Goal: Task Accomplishment & Management: Use online tool/utility

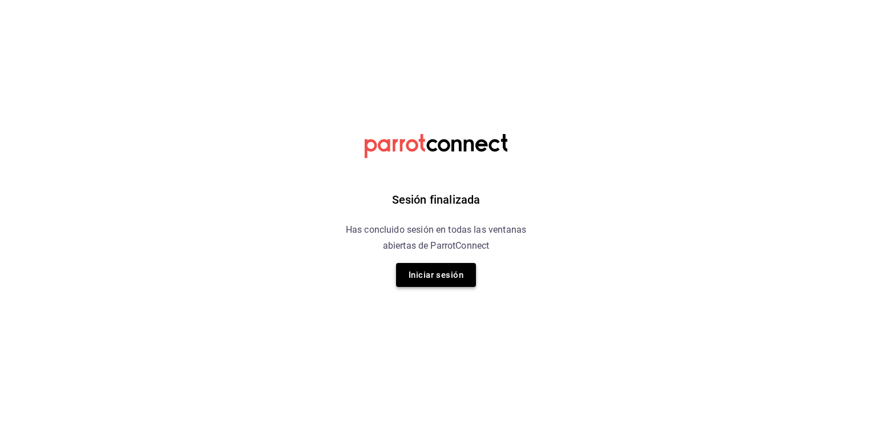
click at [435, 276] on button "Iniciar sesión" at bounding box center [436, 275] width 80 height 24
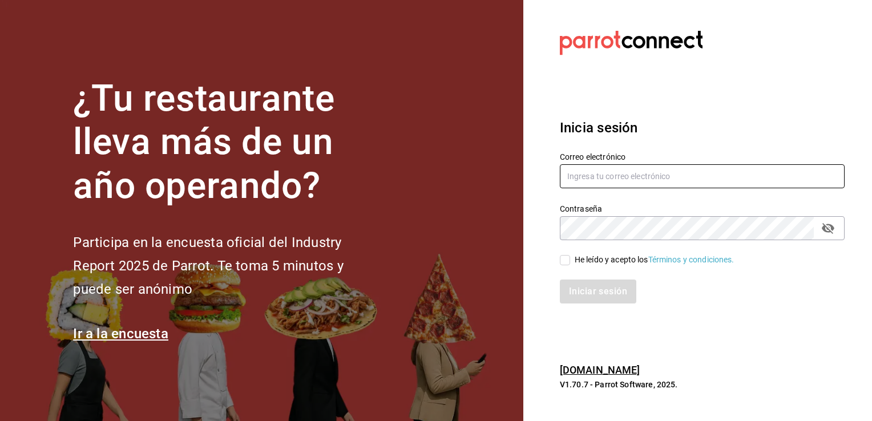
type input "admin@makupoke.com"
click at [563, 264] on input "He leído y acepto los Términos y condiciones." at bounding box center [565, 260] width 10 height 10
checkbox input "true"
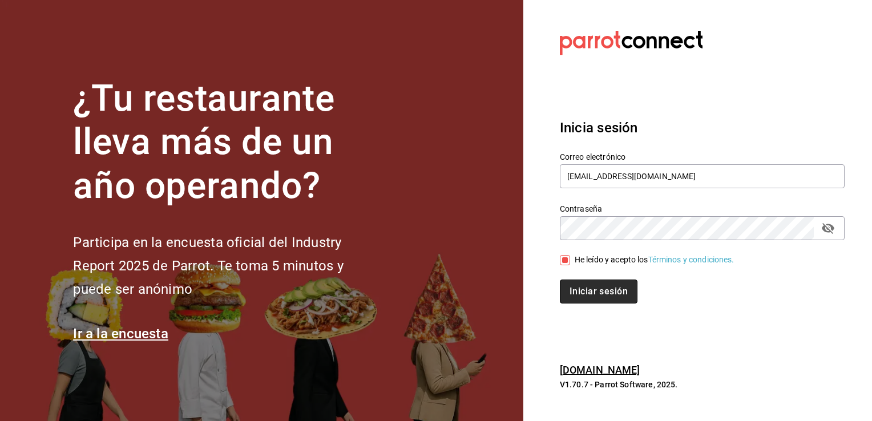
click at [587, 296] on button "Iniciar sesión" at bounding box center [599, 292] width 78 height 24
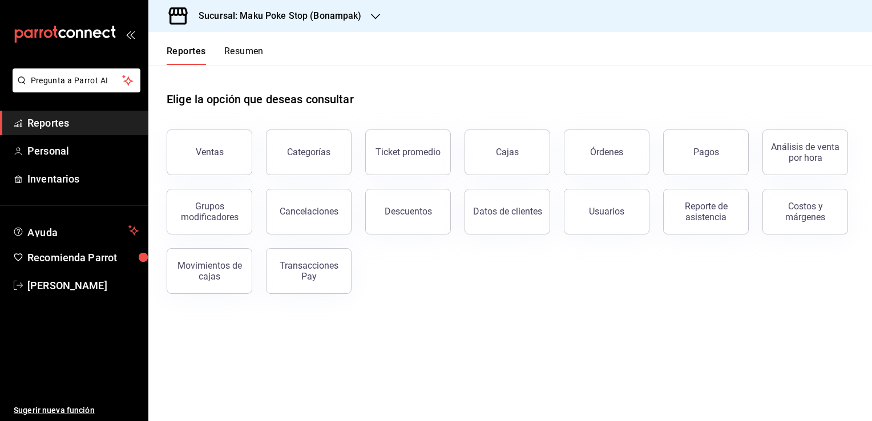
click at [82, 128] on span "Reportes" at bounding box center [82, 122] width 111 height 15
click at [711, 149] on div "Pagos" at bounding box center [706, 152] width 26 height 11
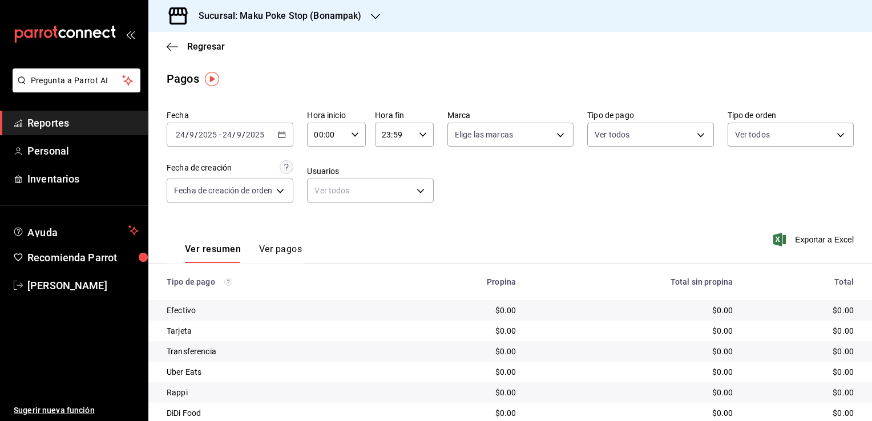
click at [280, 138] on icon "button" at bounding box center [282, 135] width 8 height 8
click at [285, 134] on icon "button" at bounding box center [282, 135] width 8 height 8
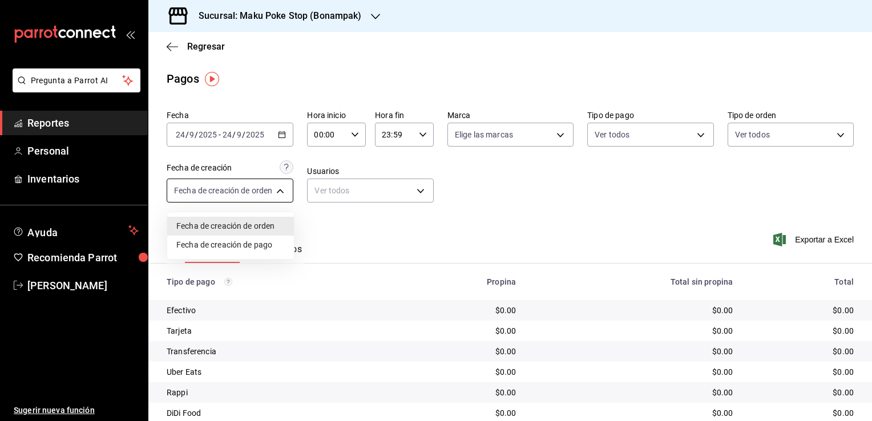
click at [281, 193] on body "Pregunta a Parrot AI Reportes Personal Inventarios Ayuda Recomienda Parrot [PER…" at bounding box center [436, 210] width 872 height 421
click at [281, 193] on div at bounding box center [436, 210] width 872 height 421
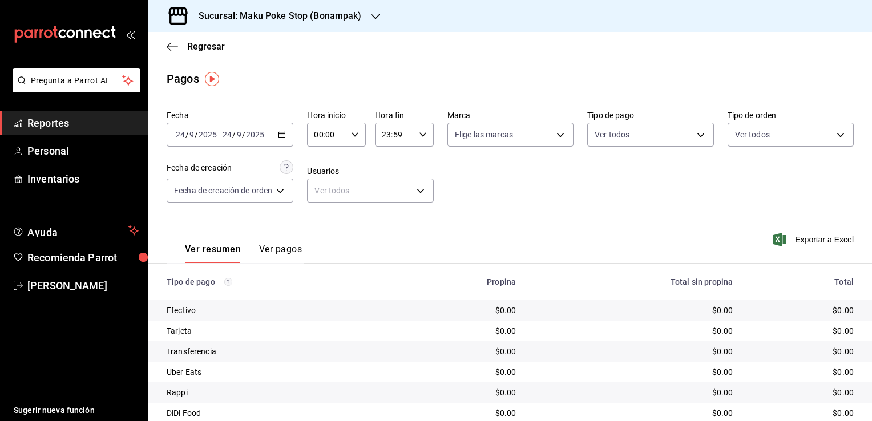
click at [284, 134] on \(Stroke\) "button" at bounding box center [282, 134] width 6 height 1
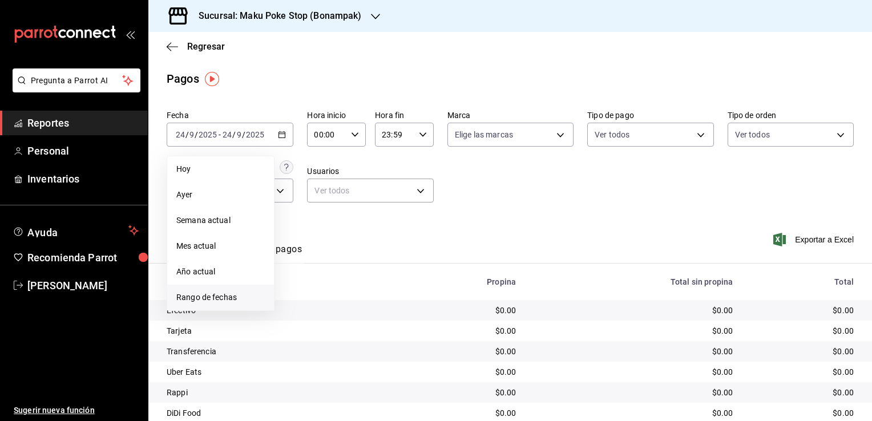
click at [226, 300] on span "Rango de fechas" at bounding box center [220, 298] width 88 height 12
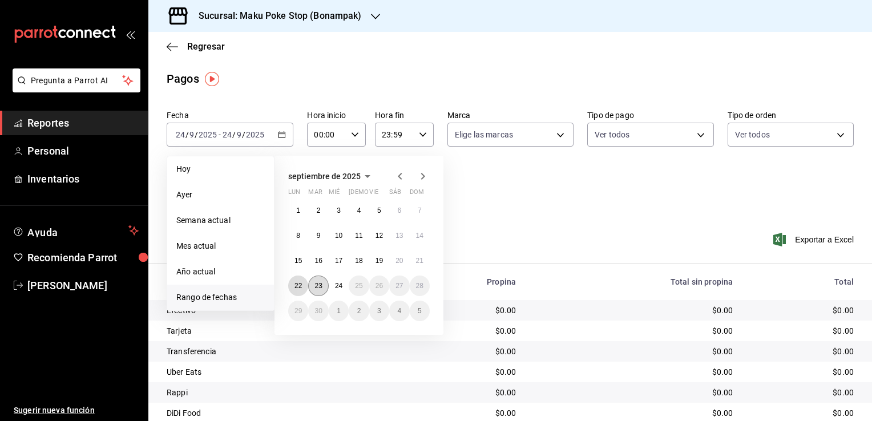
drag, startPoint x: 294, startPoint y: 286, endPoint x: 313, endPoint y: 284, distance: 19.0
click at [313, 284] on div "1 2 3 4 5 6 7 8 9 10 11 12 13 14 15 16 17 18 19 20 21 22 23 24 25 26 27 28 29 3…" at bounding box center [358, 260] width 141 height 121
click at [317, 286] on abbr "23" at bounding box center [317, 286] width 7 height 8
click at [298, 286] on abbr "22" at bounding box center [297, 286] width 7 height 8
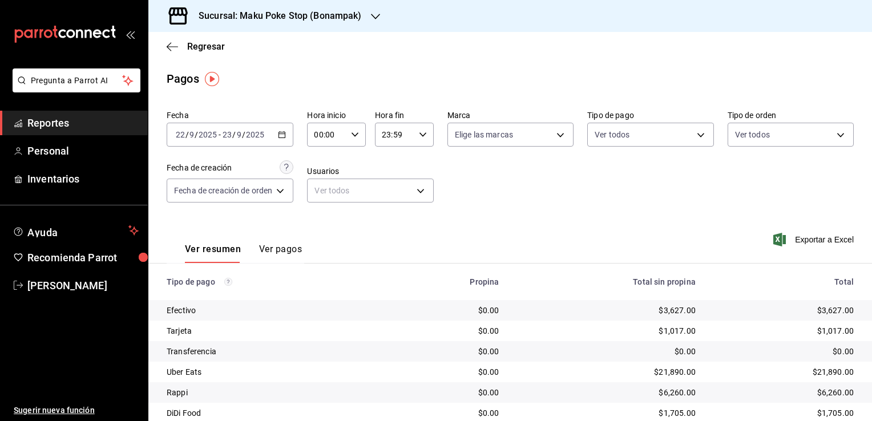
click at [285, 135] on \(Stroke\) "button" at bounding box center [281, 135] width 7 height 6
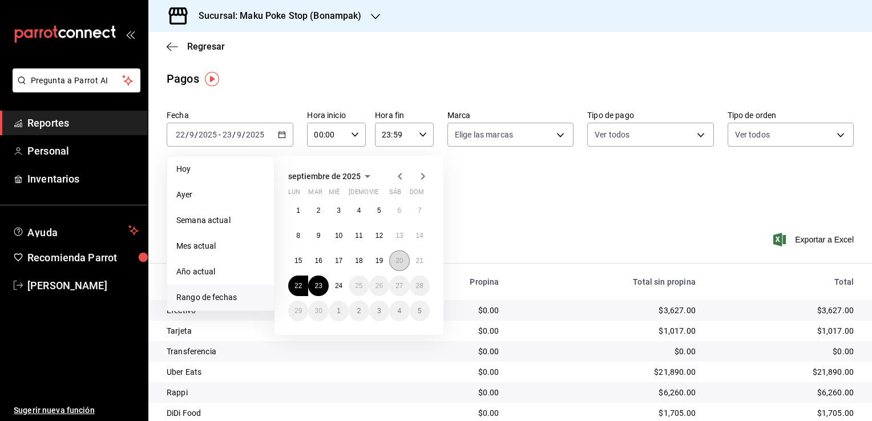
click at [399, 259] on abbr "20" at bounding box center [398, 261] width 7 height 8
click at [416, 261] on abbr "21" at bounding box center [419, 261] width 7 height 8
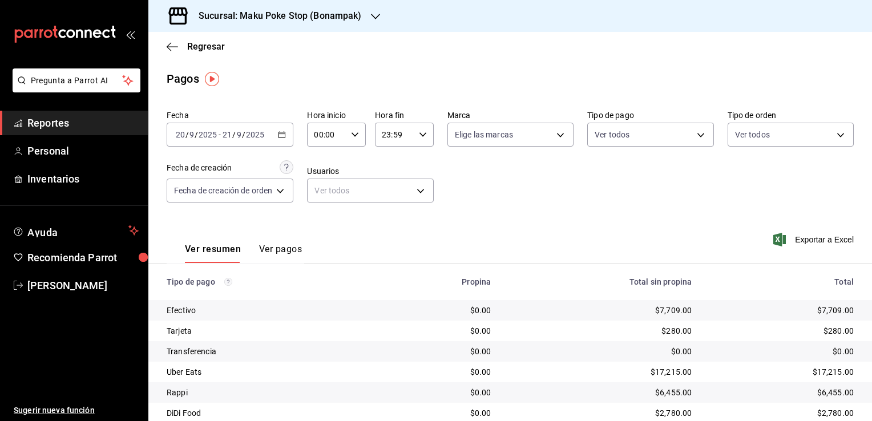
click at [280, 131] on icon "button" at bounding box center [282, 135] width 8 height 8
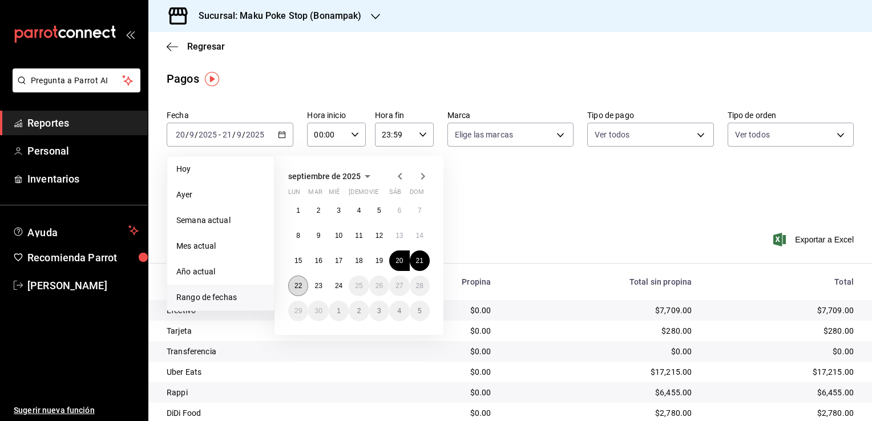
click at [301, 284] on abbr "22" at bounding box center [297, 286] width 7 height 8
click at [316, 293] on button "23" at bounding box center [318, 286] width 20 height 21
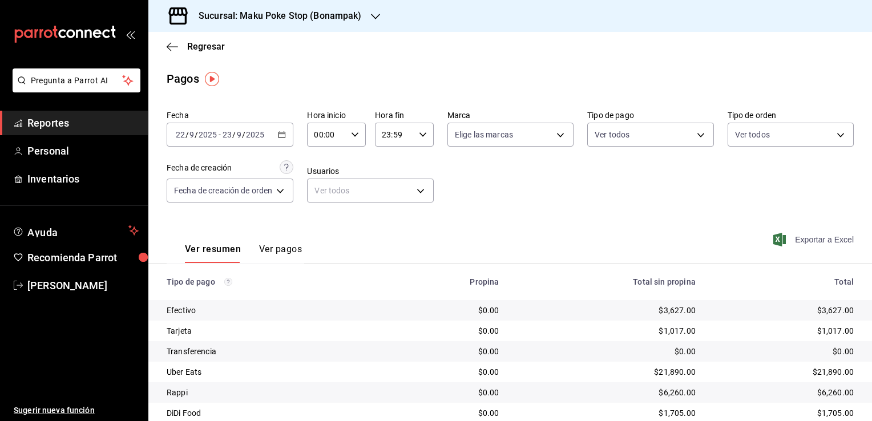
click at [810, 245] on span "Exportar a Excel" at bounding box center [814, 240] width 78 height 14
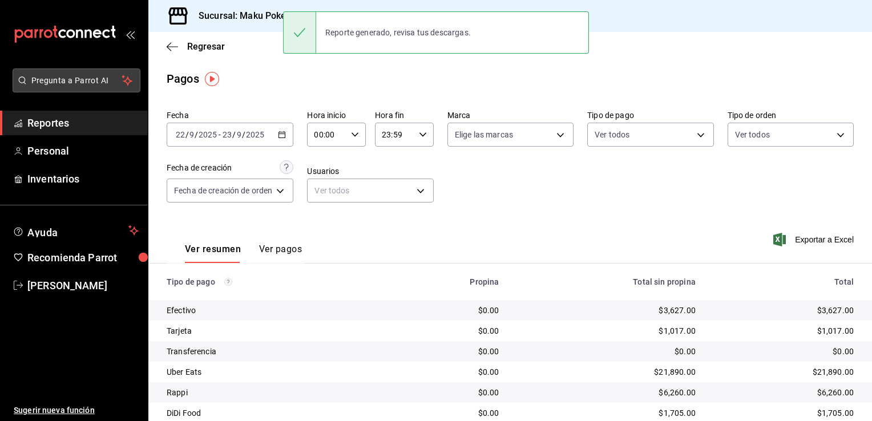
click at [84, 87] on button "Pregunta a Parrot AI" at bounding box center [77, 80] width 128 height 24
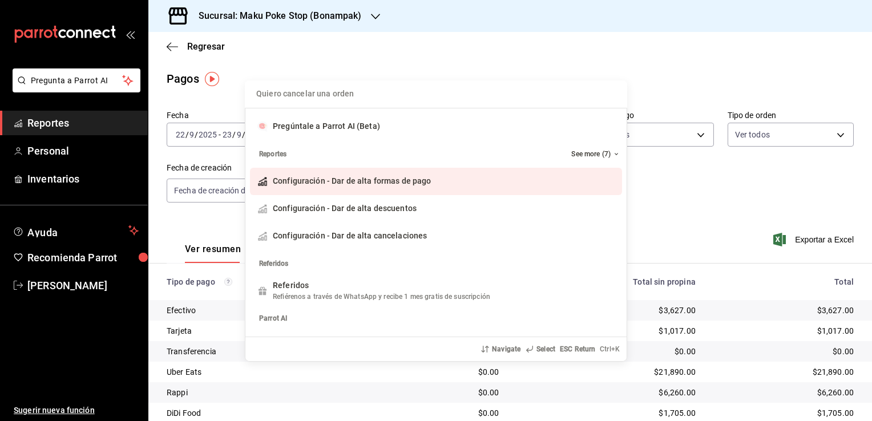
click at [67, 76] on div "Quiero cancelar una orden Pregúntale a Parrot AI (Beta) Reportes See more (7) C…" at bounding box center [436, 210] width 872 height 421
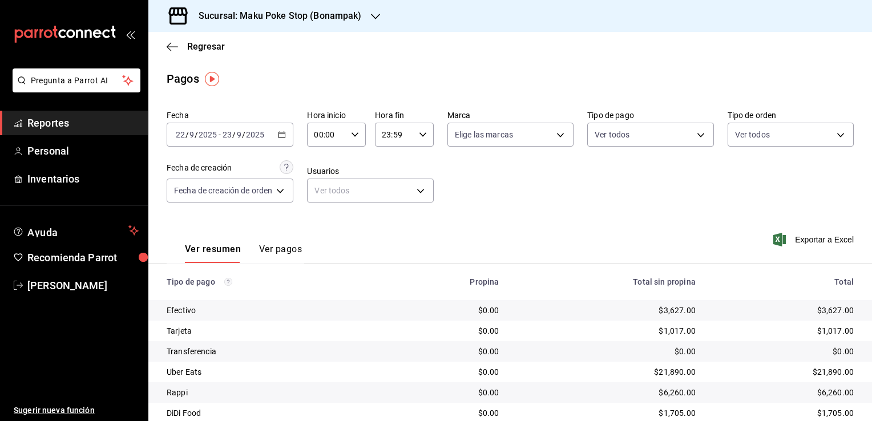
click at [46, 122] on span "Reportes" at bounding box center [82, 122] width 111 height 15
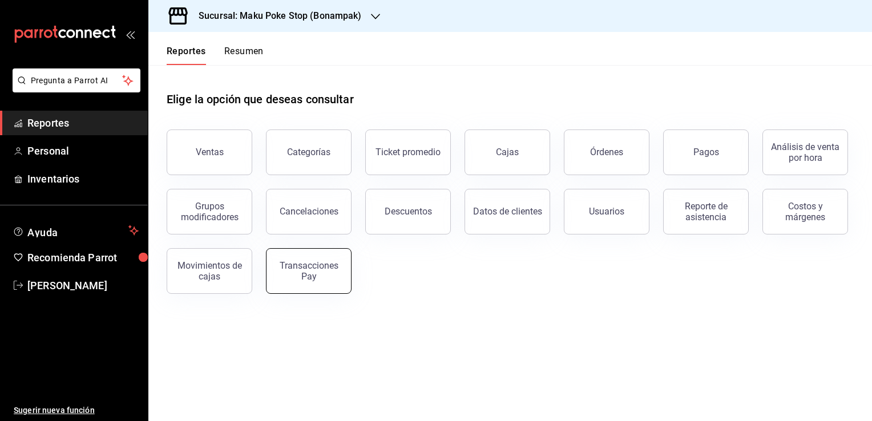
click at [331, 285] on button "Transacciones Pay" at bounding box center [309, 271] width 86 height 46
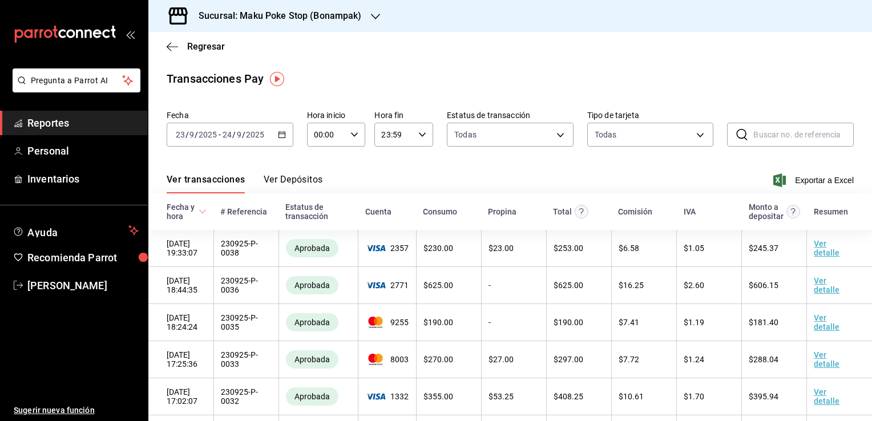
click at [280, 137] on icon "button" at bounding box center [282, 135] width 8 height 8
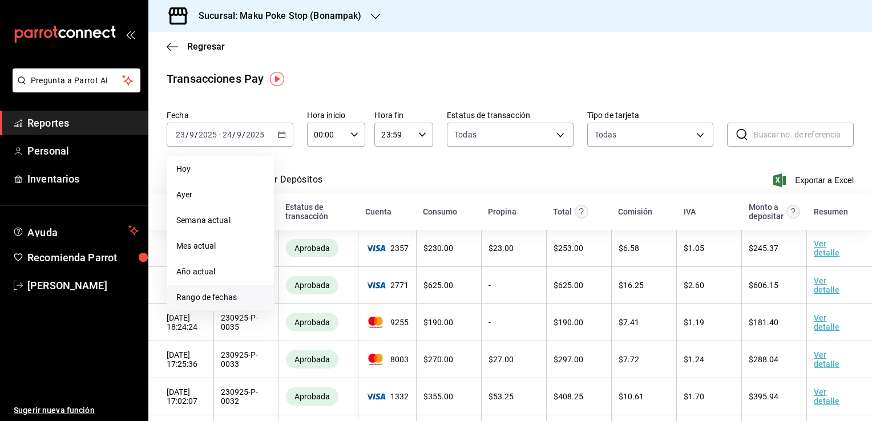
click at [221, 302] on span "Rango de fechas" at bounding box center [220, 298] width 88 height 12
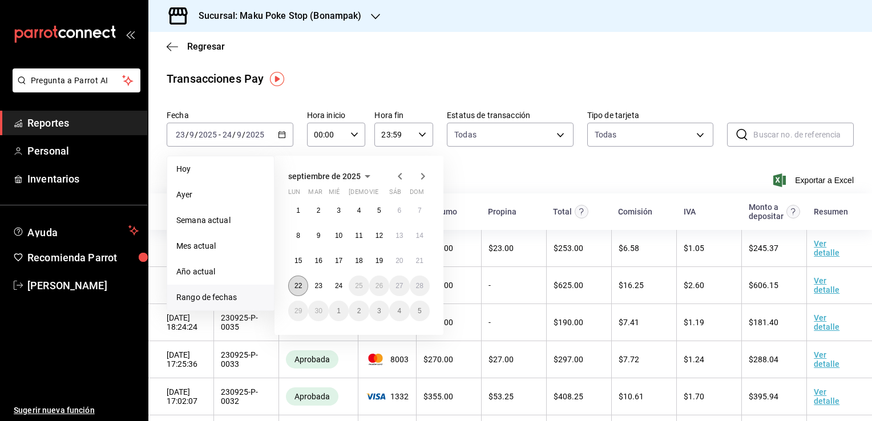
click at [300, 289] on button "22" at bounding box center [298, 286] width 20 height 21
click at [315, 290] on button "23" at bounding box center [318, 286] width 20 height 21
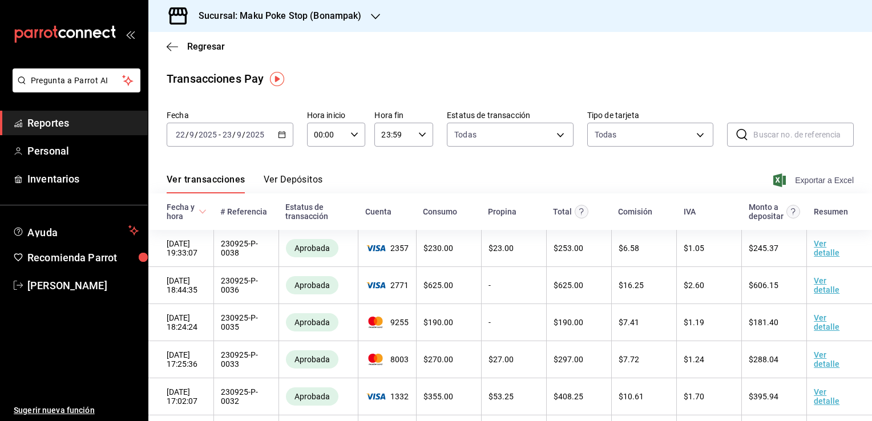
click at [791, 180] on span "Exportar a Excel" at bounding box center [814, 180] width 78 height 14
click at [84, 127] on span "Reportes" at bounding box center [82, 122] width 111 height 15
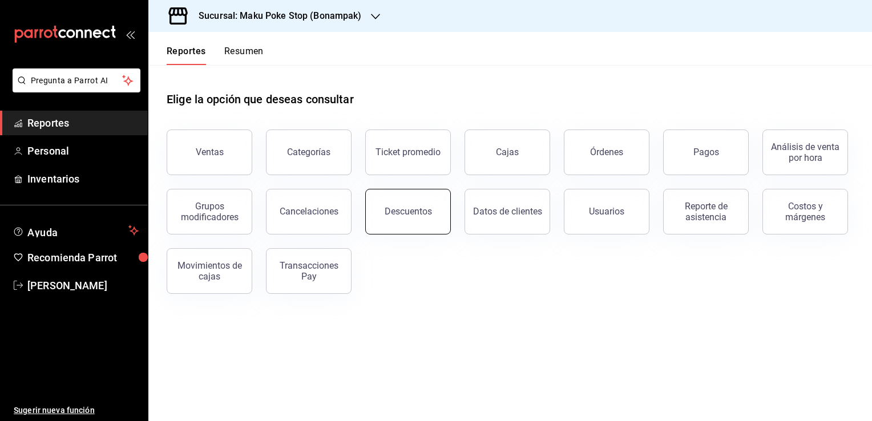
click at [420, 216] on div "Descuentos" at bounding box center [408, 211] width 47 height 11
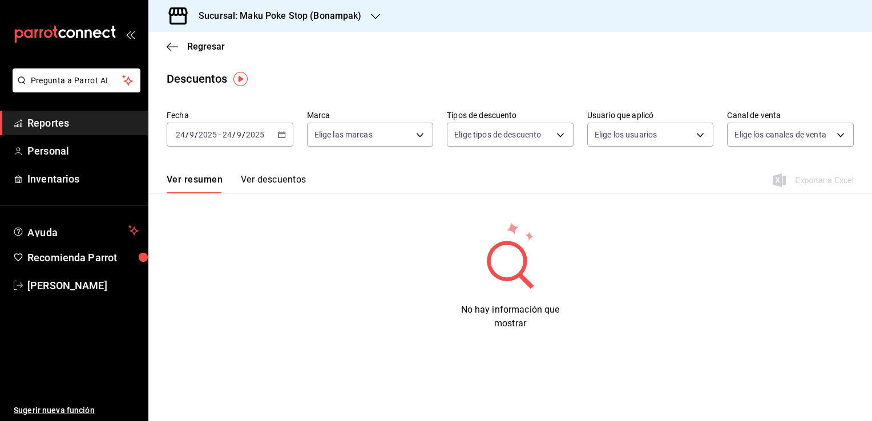
click at [279, 139] on div "[DATE] [DATE] - [DATE] [DATE]" at bounding box center [230, 135] width 127 height 24
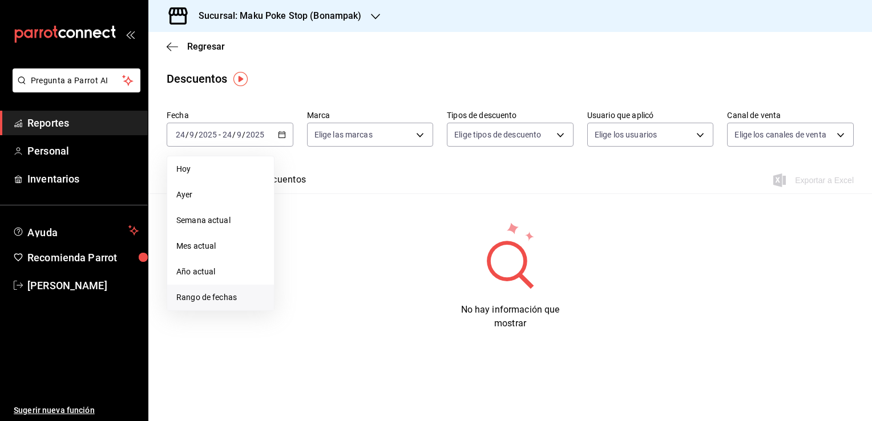
click at [197, 290] on li "Rango de fechas" at bounding box center [220, 298] width 107 height 26
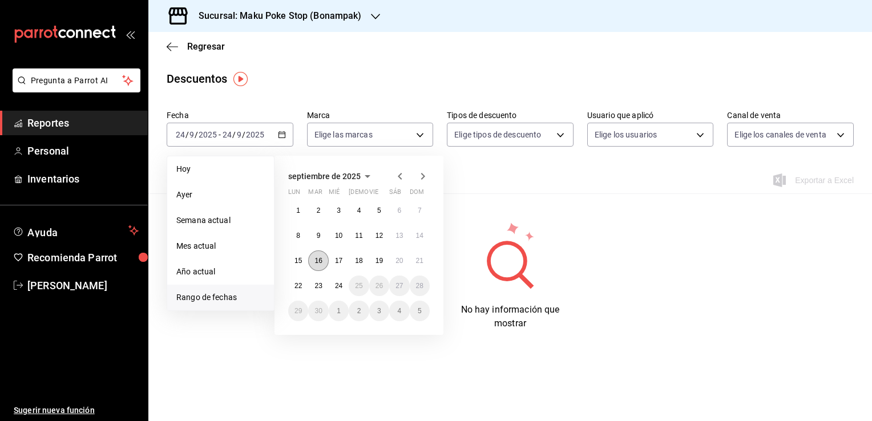
click at [322, 266] on button "16" at bounding box center [318, 260] width 20 height 21
click at [321, 288] on abbr "23" at bounding box center [317, 286] width 7 height 8
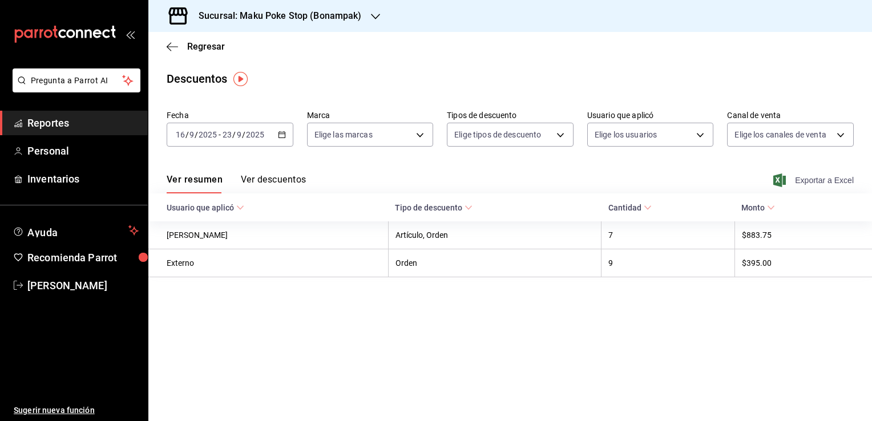
click at [833, 184] on span "Exportar a Excel" at bounding box center [814, 180] width 78 height 14
click at [792, 181] on span "Exportar a Excel" at bounding box center [814, 180] width 78 height 14
click at [63, 118] on span "Reportes" at bounding box center [82, 122] width 111 height 15
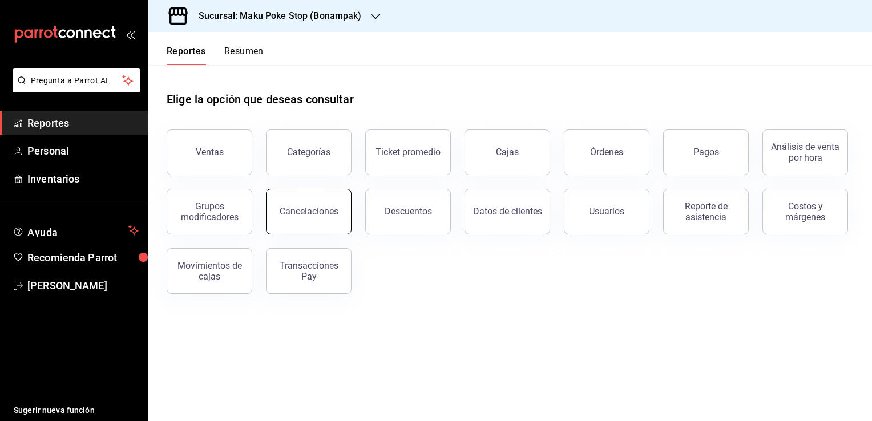
click at [341, 224] on button "Cancelaciones" at bounding box center [309, 212] width 86 height 46
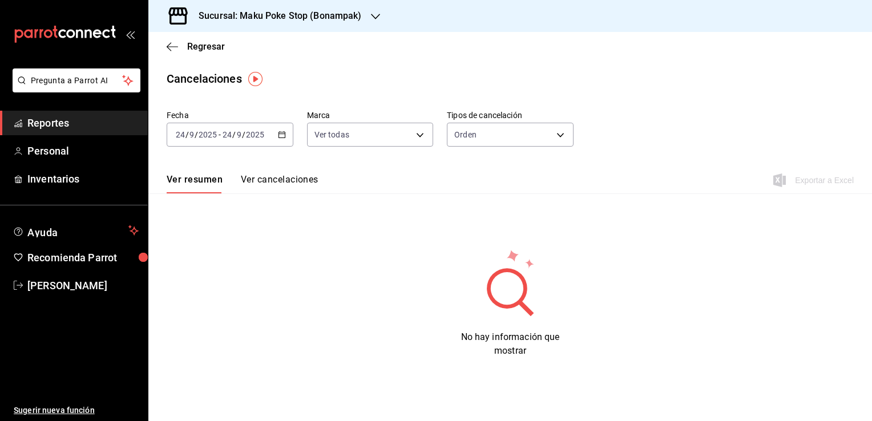
click at [68, 118] on span "Reportes" at bounding box center [82, 122] width 111 height 15
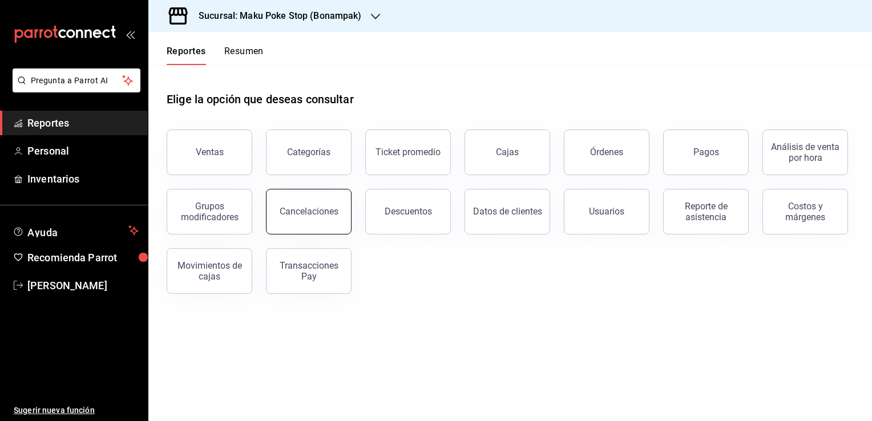
click at [319, 217] on button "Cancelaciones" at bounding box center [309, 212] width 86 height 46
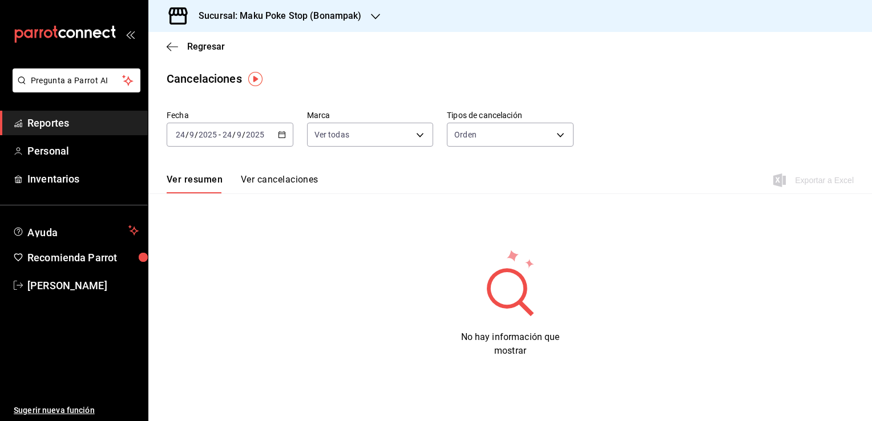
click at [281, 141] on div "[DATE] [DATE] - [DATE] [DATE]" at bounding box center [230, 135] width 127 height 24
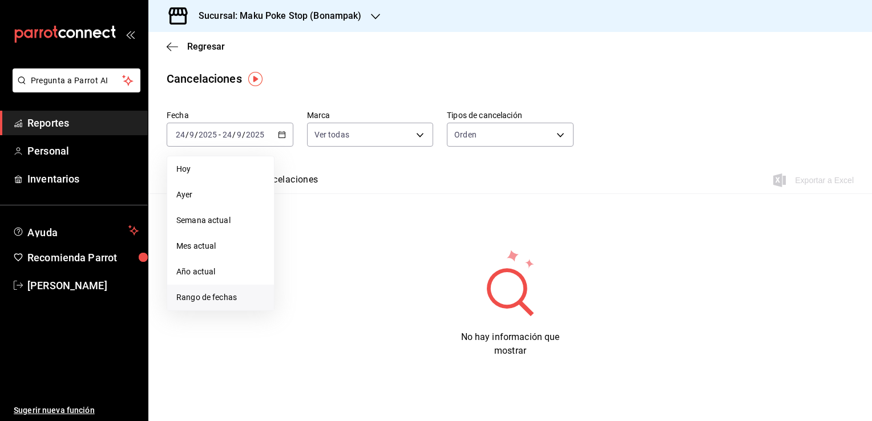
click at [207, 296] on span "Rango de fechas" at bounding box center [220, 298] width 88 height 12
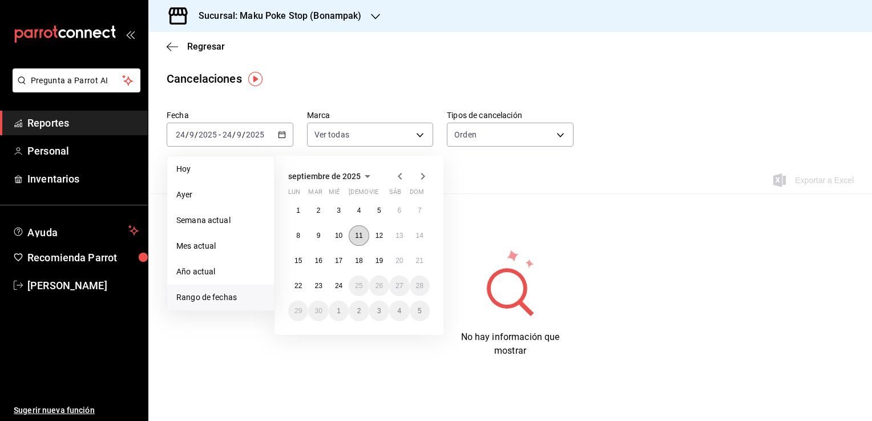
click at [354, 236] on button "11" at bounding box center [359, 235] width 20 height 21
click at [310, 291] on button "23" at bounding box center [318, 286] width 20 height 21
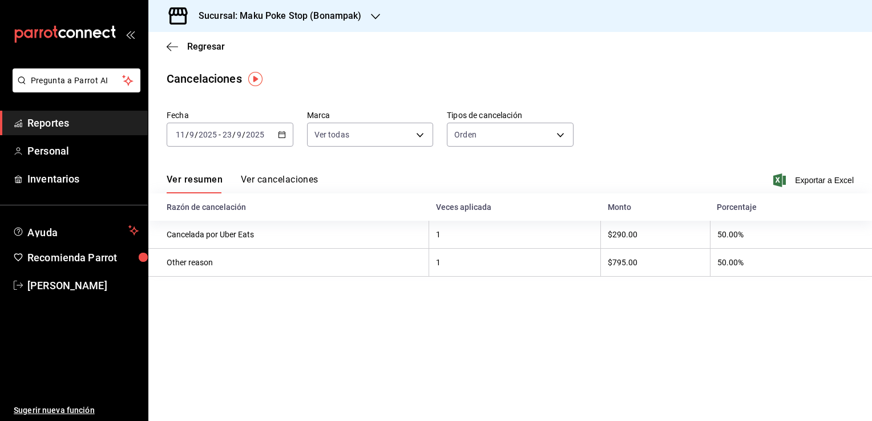
click at [676, 72] on div "Cancelaciones" at bounding box center [509, 78] width 723 height 17
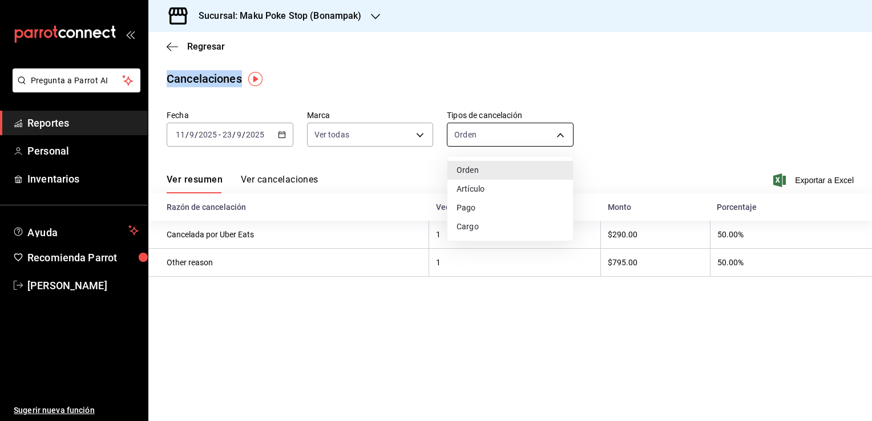
click at [562, 139] on body "Pregunta a Parrot AI Reportes Personal Inventarios Ayuda Recomienda Parrot [PER…" at bounding box center [436, 210] width 872 height 421
click at [562, 139] on div at bounding box center [436, 210] width 872 height 421
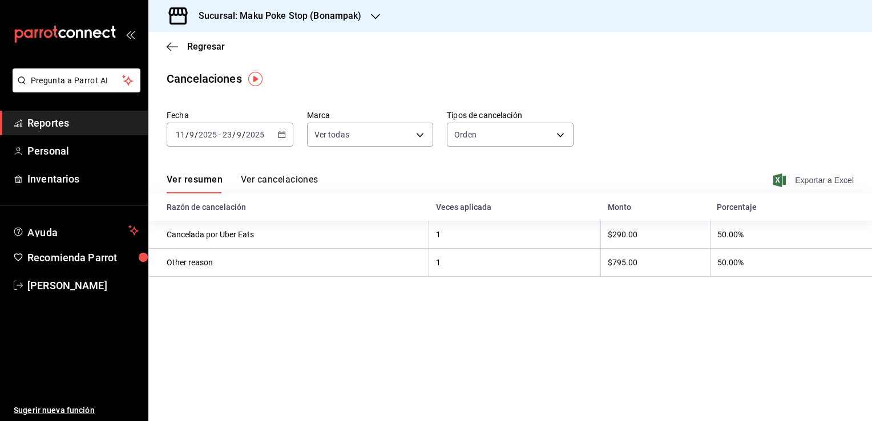
click at [808, 176] on span "Exportar a Excel" at bounding box center [814, 180] width 78 height 14
click at [561, 78] on div "Cancelaciones" at bounding box center [509, 78] width 723 height 17
click at [555, 138] on body "Pregunta a Parrot AI Reportes Personal Inventarios Ayuda Recomienda Parrot [PER…" at bounding box center [436, 210] width 872 height 421
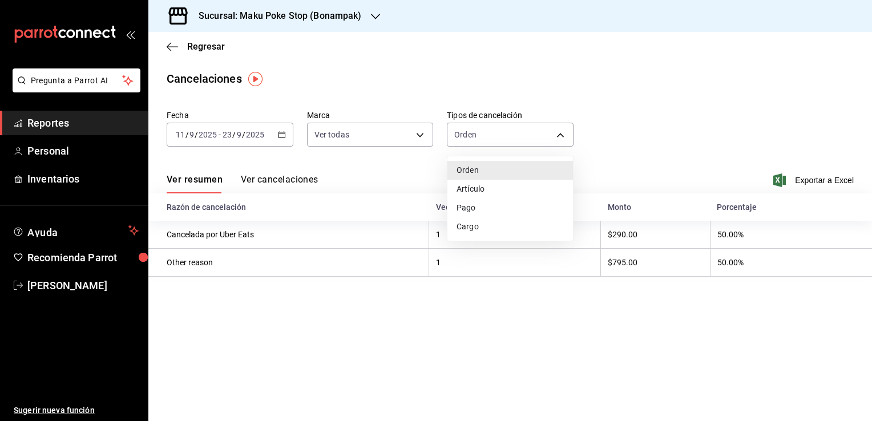
click at [510, 185] on li "Artículo" at bounding box center [510, 189] width 126 height 19
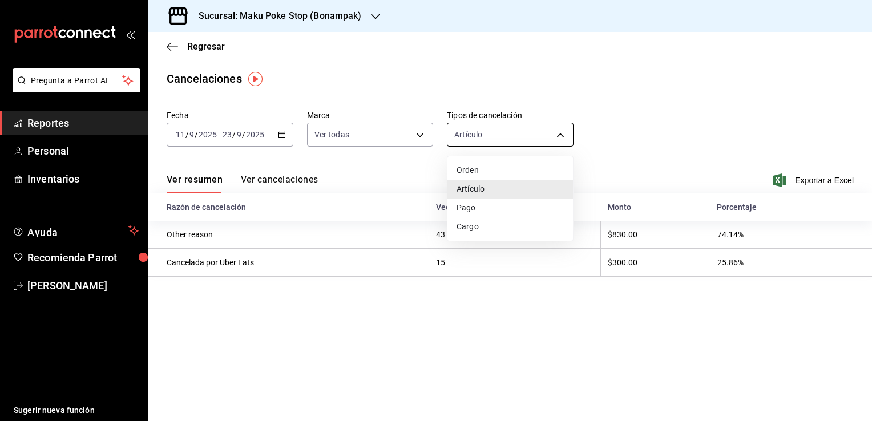
click at [561, 134] on body "Pregunta a Parrot AI Reportes Personal Inventarios Ayuda Recomienda Parrot [PER…" at bounding box center [436, 210] width 872 height 421
click at [501, 201] on li "Pago" at bounding box center [510, 208] width 126 height 19
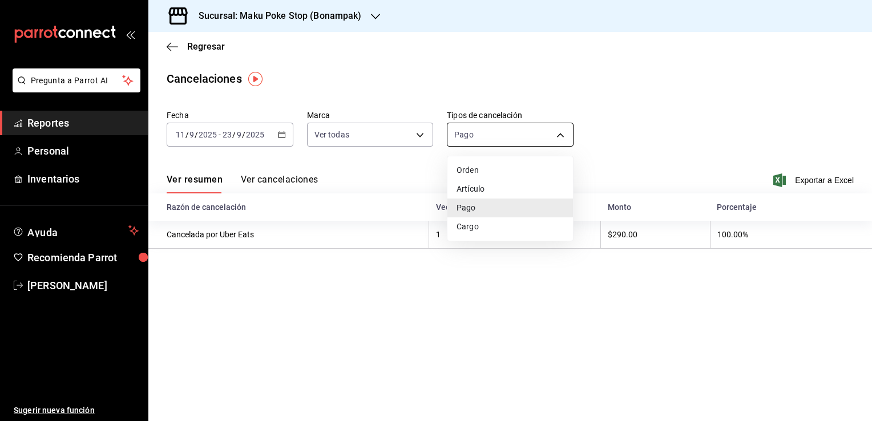
click at [566, 132] on body "Pregunta a Parrot AI Reportes Personal Inventarios Ayuda Recomienda Parrot [PER…" at bounding box center [436, 210] width 872 height 421
click at [504, 229] on li "Cargo" at bounding box center [510, 226] width 126 height 19
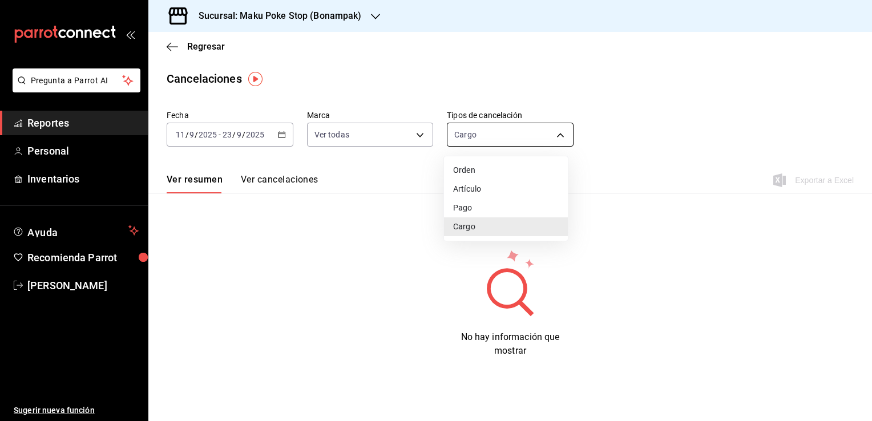
click at [552, 130] on body "Pregunta a Parrot AI Reportes Personal Inventarios Ayuda Recomienda Parrot [PER…" at bounding box center [436, 210] width 872 height 421
click at [477, 175] on li "Orden" at bounding box center [506, 170] width 124 height 19
type input "ORDER"
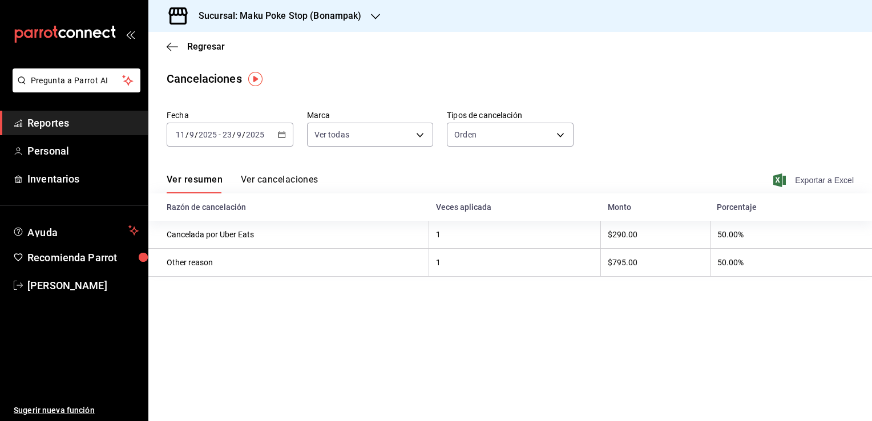
click at [831, 178] on span "Exportar a Excel" at bounding box center [814, 180] width 78 height 14
click at [492, 180] on div "Ver resumen Ver cancelaciones Exportar a Excel" at bounding box center [509, 176] width 723 height 33
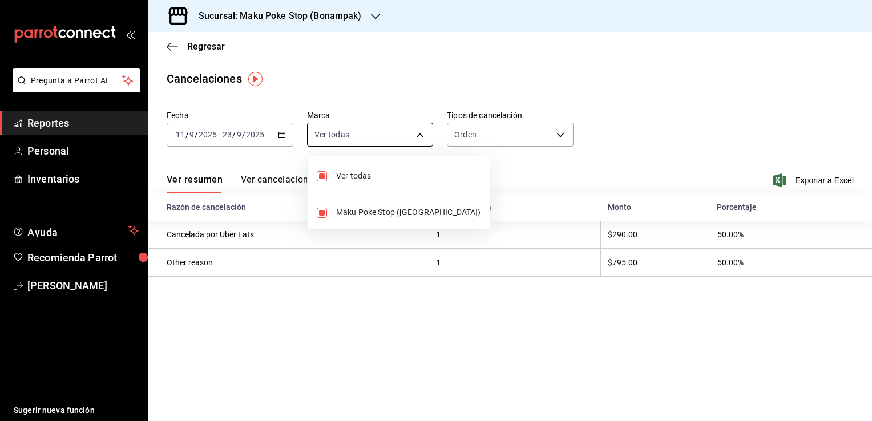
click at [422, 131] on body "Pregunta a Parrot AI Reportes Personal Inventarios Ayuda Recomienda Parrot [PER…" at bounding box center [436, 210] width 872 height 421
click at [319, 209] on input "checkbox" at bounding box center [322, 213] width 10 height 10
checkbox input "false"
click at [826, 175] on div at bounding box center [436, 210] width 872 height 421
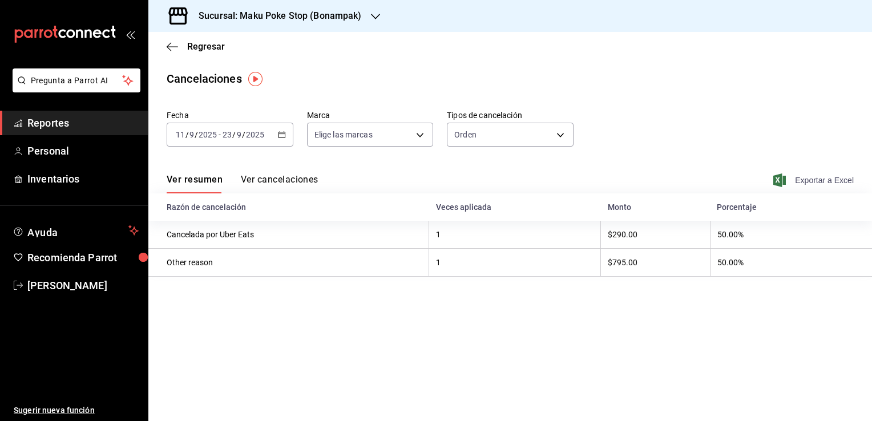
click at [816, 185] on span "Exportar a Excel" at bounding box center [814, 180] width 78 height 14
click at [484, 371] on main "Regresar Cancelaciones Fecha [DATE] [DATE] - [DATE] [DATE] Marca Elige las marc…" at bounding box center [509, 226] width 723 height 389
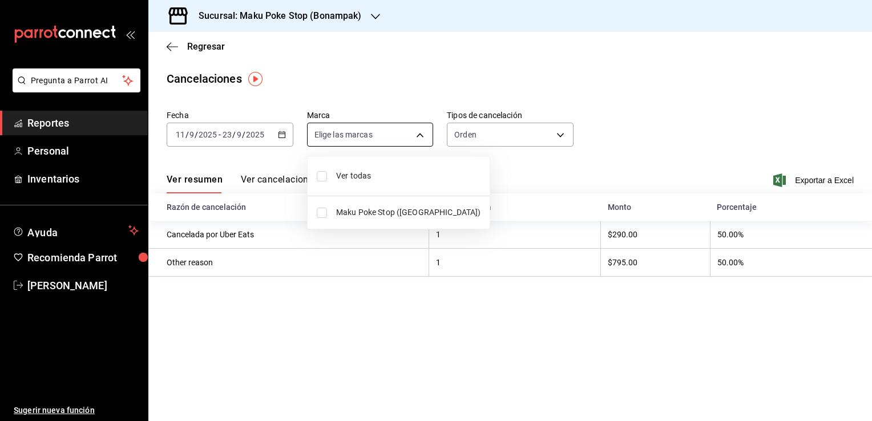
click at [426, 138] on body "Pregunta a Parrot AI Reportes Personal Inventarios Ayuda Recomienda Parrot [PER…" at bounding box center [436, 210] width 872 height 421
click at [323, 179] on input "checkbox" at bounding box center [322, 176] width 10 height 10
checkbox input "true"
type input "[object Object]"
checkbox input "true"
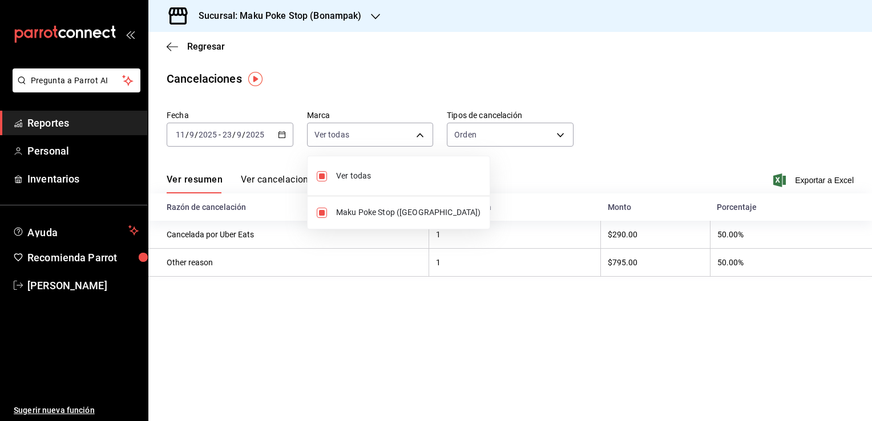
click at [559, 138] on div at bounding box center [436, 210] width 872 height 421
click at [559, 138] on body "Pregunta a Parrot AI Reportes Personal Inventarios Ayuda Recomienda Parrot [PER…" at bounding box center [436, 210] width 872 height 421
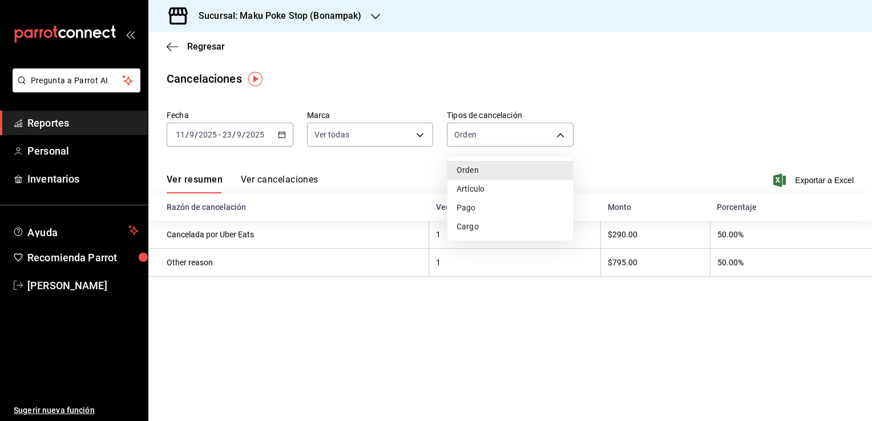
click at [559, 138] on div at bounding box center [436, 210] width 872 height 421
click at [515, 325] on main "Regresar Cancelaciones Fecha [DATE] [DATE] - [DATE] [DATE] Marca Ver todas [obj…" at bounding box center [509, 226] width 723 height 389
click at [289, 140] on div "[DATE] [DATE] - [DATE] [DATE]" at bounding box center [230, 135] width 127 height 24
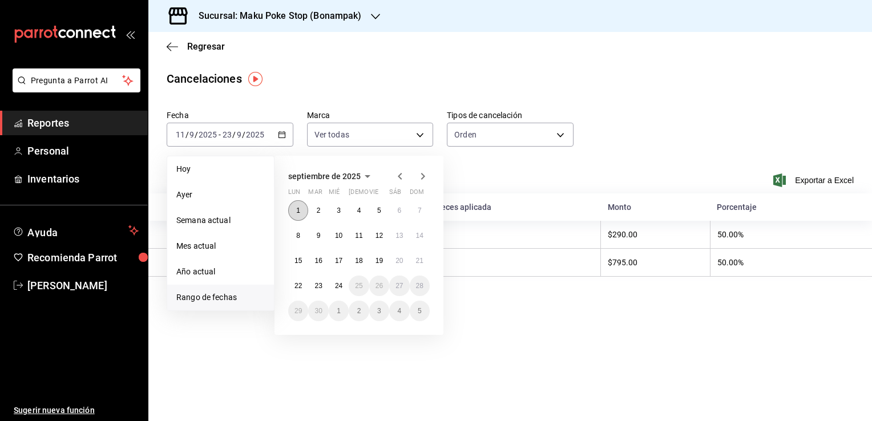
click at [298, 212] on abbr "1" at bounding box center [298, 211] width 4 height 8
click at [229, 291] on li "Rango de fechas" at bounding box center [220, 298] width 107 height 26
click at [238, 294] on span "Rango de fechas" at bounding box center [220, 298] width 88 height 12
click at [336, 238] on abbr "10" at bounding box center [338, 236] width 7 height 8
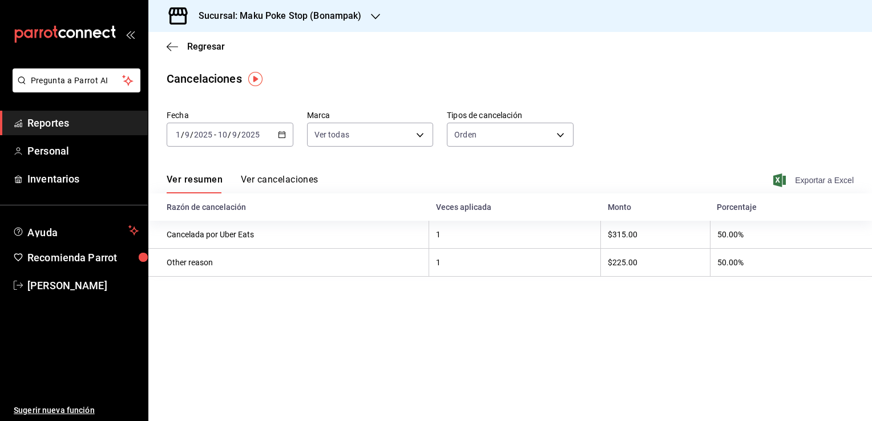
click at [832, 183] on span "Exportar a Excel" at bounding box center [814, 180] width 78 height 14
click at [495, 295] on main "Regresar Cancelaciones Fecha [DATE] [DATE] - [DATE] [DATE] Marca Ver todas [obj…" at bounding box center [509, 226] width 723 height 389
click at [48, 120] on span "Reportes" at bounding box center [82, 122] width 111 height 15
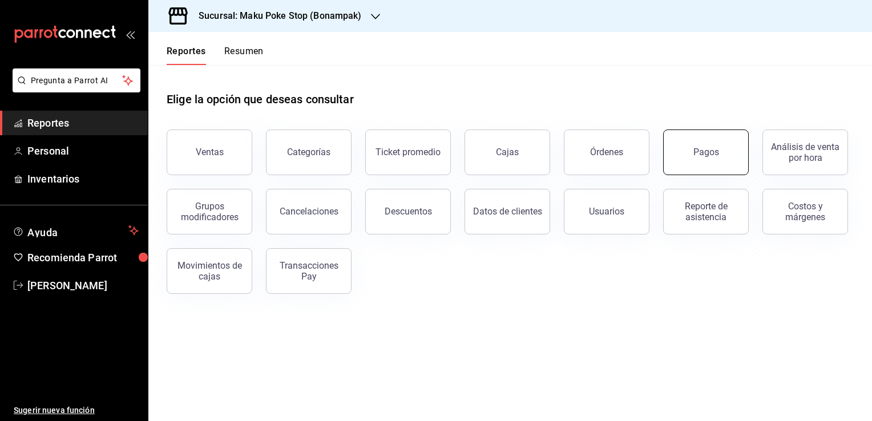
click at [717, 156] on div "Pagos" at bounding box center [706, 152] width 26 height 11
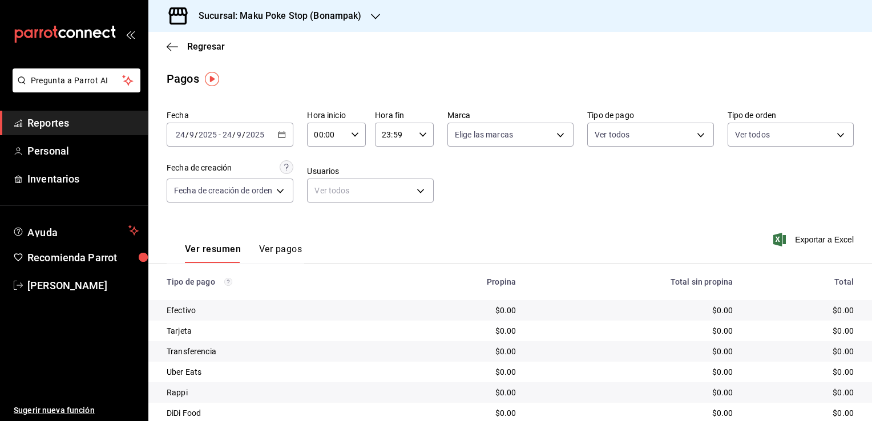
click at [282, 134] on icon "button" at bounding box center [282, 135] width 8 height 8
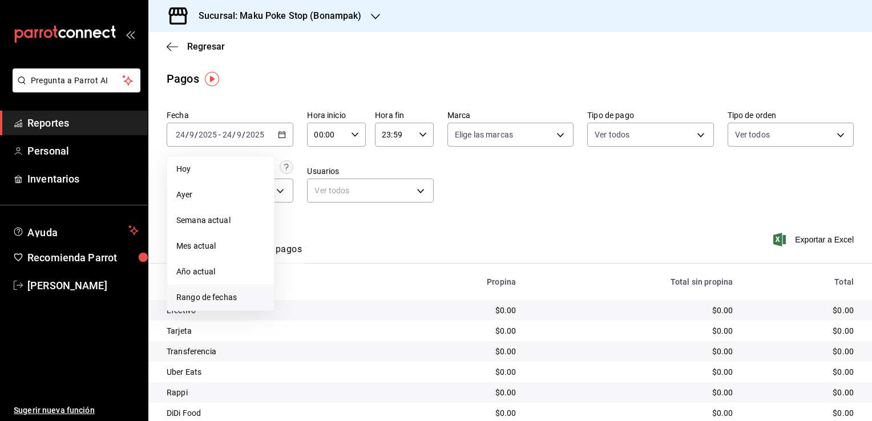
click at [203, 299] on span "Rango de fechas" at bounding box center [220, 298] width 88 height 12
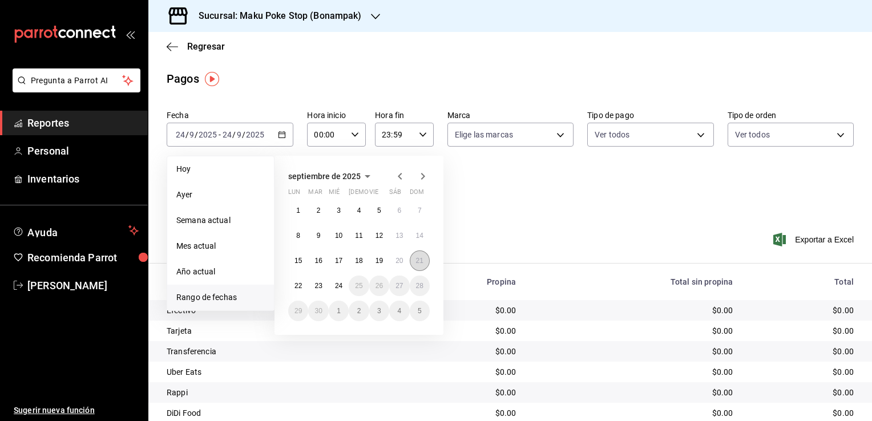
click at [420, 264] on button "21" at bounding box center [420, 260] width 20 height 21
click at [320, 287] on abbr "23" at bounding box center [317, 286] width 7 height 8
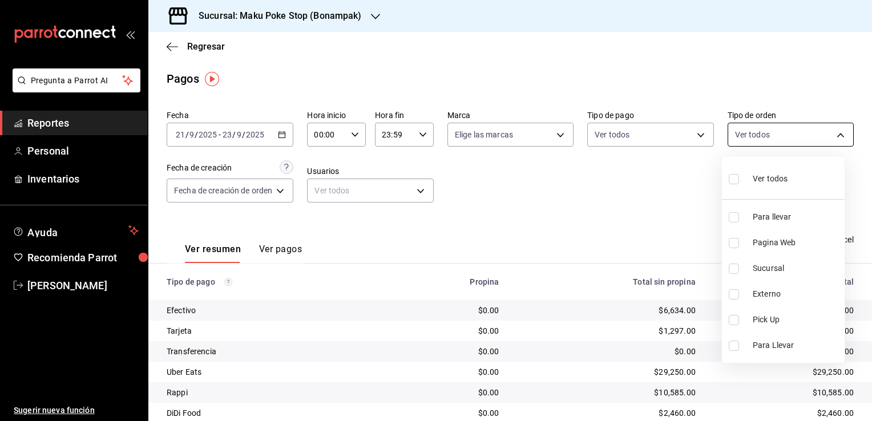
click at [828, 128] on body "Pregunta a Parrot AI Reportes Personal Inventarios Ayuda Recomienda Parrot [PER…" at bounding box center [436, 210] width 872 height 421
click at [696, 136] on div at bounding box center [436, 210] width 872 height 421
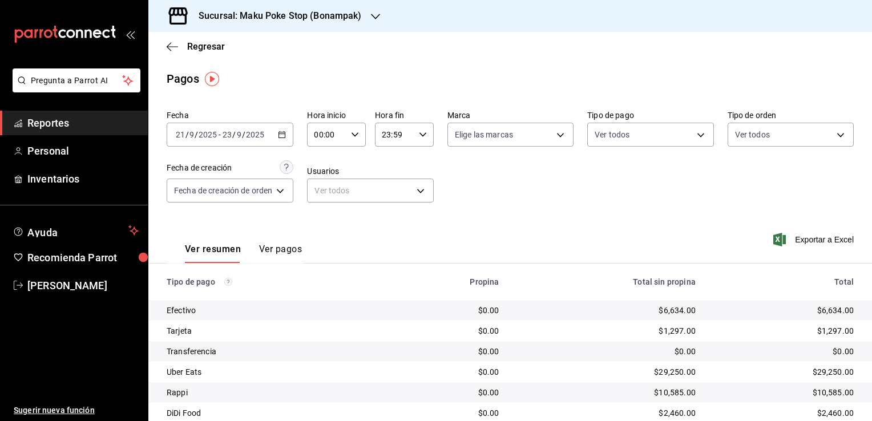
click at [696, 136] on body "Pregunta a Parrot AI Reportes Personal Inventarios Ayuda Recomienda Parrot [PER…" at bounding box center [436, 210] width 872 height 421
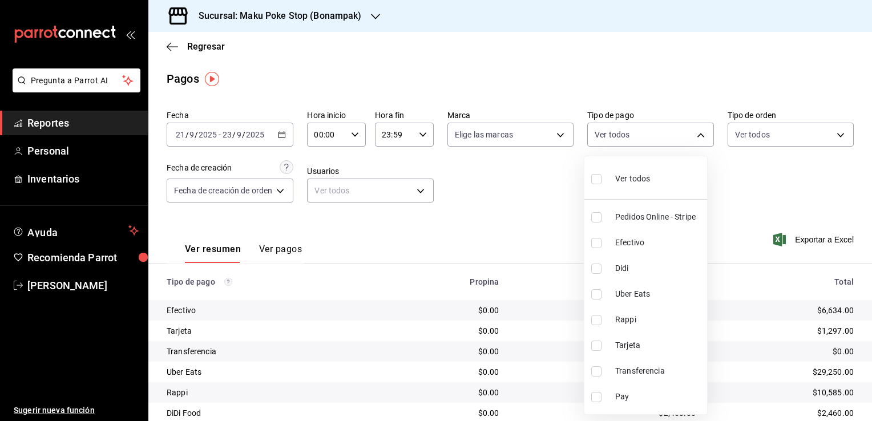
click at [537, 201] on div at bounding box center [436, 210] width 872 height 421
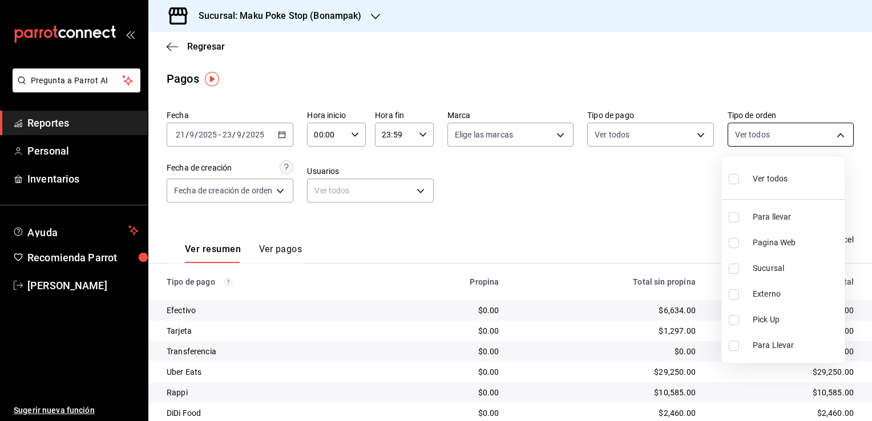
click at [829, 132] on body "Pregunta a Parrot AI Reportes Personal Inventarios Ayuda Recomienda Parrot [PER…" at bounding box center [436, 210] width 872 height 421
drag, startPoint x: 868, startPoint y: 200, endPoint x: 867, endPoint y: 208, distance: 8.1
click at [867, 208] on div at bounding box center [436, 210] width 872 height 421
click at [832, 135] on body "Pregunta a Parrot AI Reportes Personal Inventarios Ayuda Recomienda Parrot [PER…" at bounding box center [436, 210] width 872 height 421
click at [733, 223] on li "Para llevar" at bounding box center [783, 217] width 123 height 26
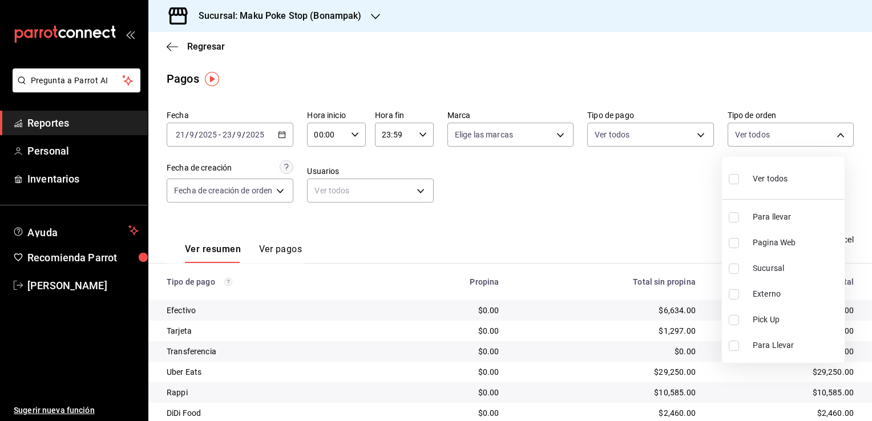
type input "38e273b7-ac69-42b3-b666-f510b066e3c0"
checkbox input "true"
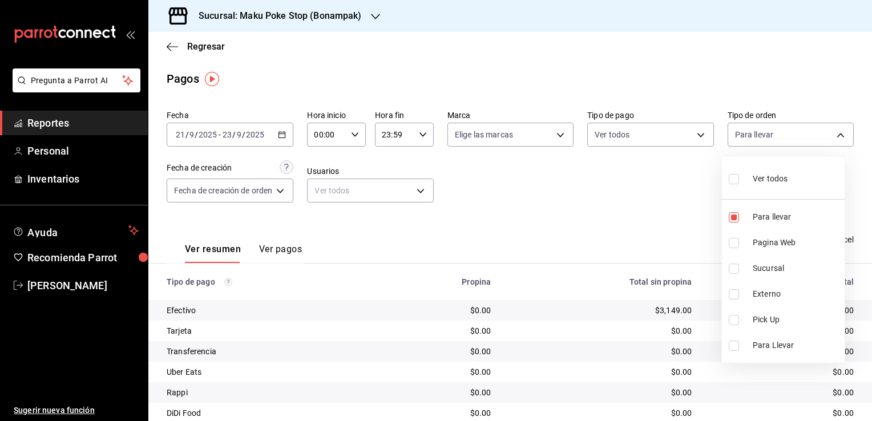
click at [685, 220] on div at bounding box center [436, 210] width 872 height 421
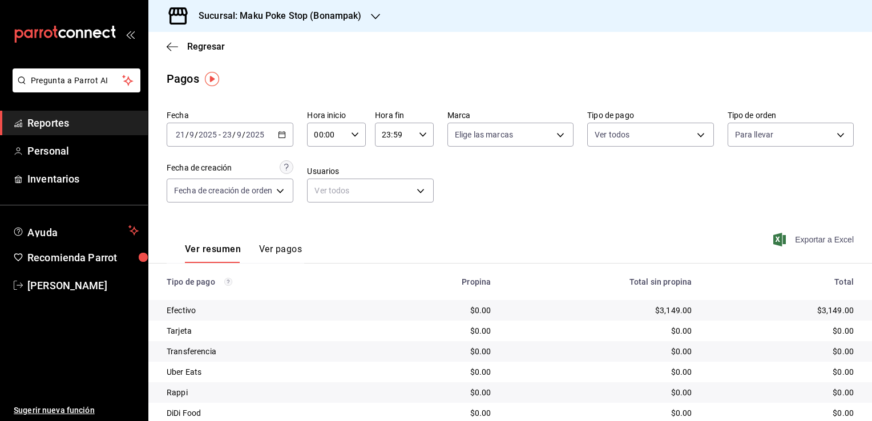
click at [803, 243] on span "Exportar a Excel" at bounding box center [814, 240] width 78 height 14
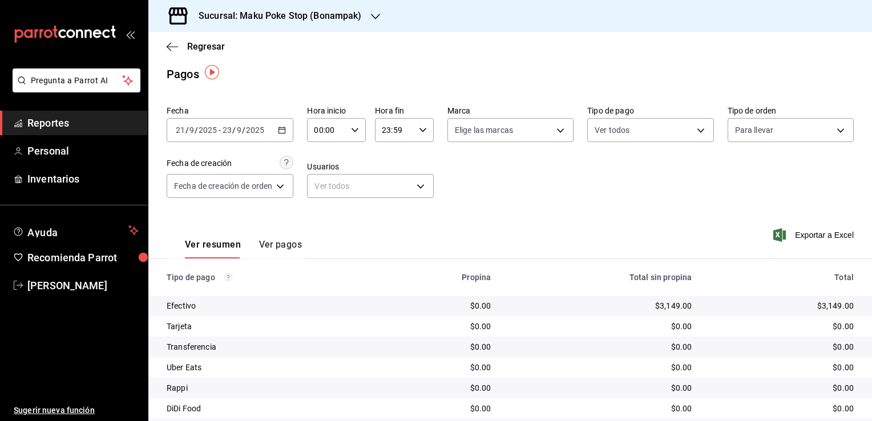
scroll to position [3, 0]
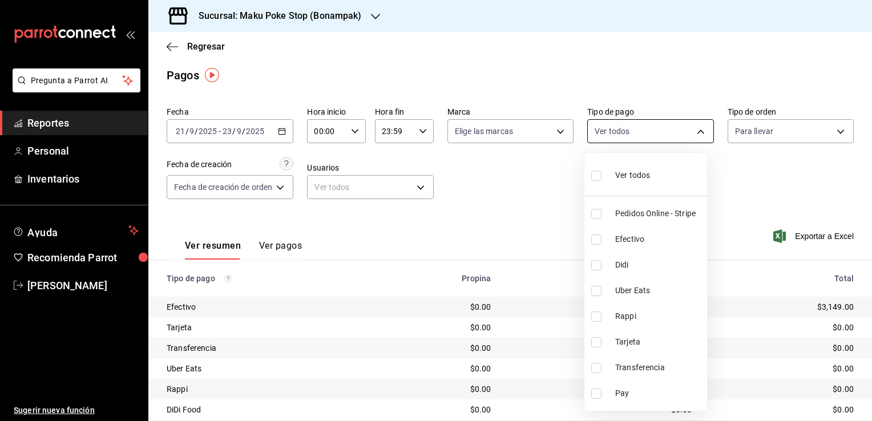
click at [690, 135] on body "Pregunta a Parrot AI Reportes Personal Inventarios Ayuda Recomienda Parrot [PER…" at bounding box center [436, 210] width 872 height 421
click at [777, 168] on div at bounding box center [436, 210] width 872 height 421
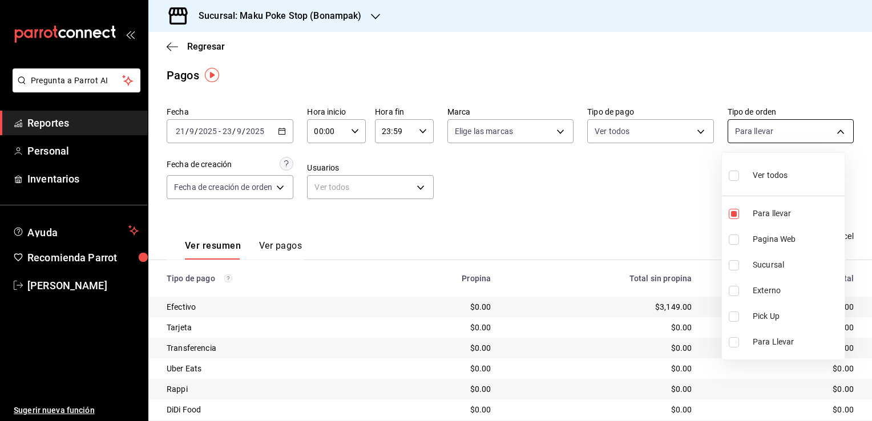
click at [829, 130] on body "Pregunta a Parrot AI Reportes Personal Inventarios Ayuda Recomienda Parrot [PER…" at bounding box center [436, 210] width 872 height 421
click at [730, 268] on input "checkbox" at bounding box center [734, 265] width 10 height 10
checkbox input "true"
type input "38e273b7-ac69-42b3-b666-f510b066e3c0,8d242d8c-082e-4f7d-8be6-003b4a8e6ce1"
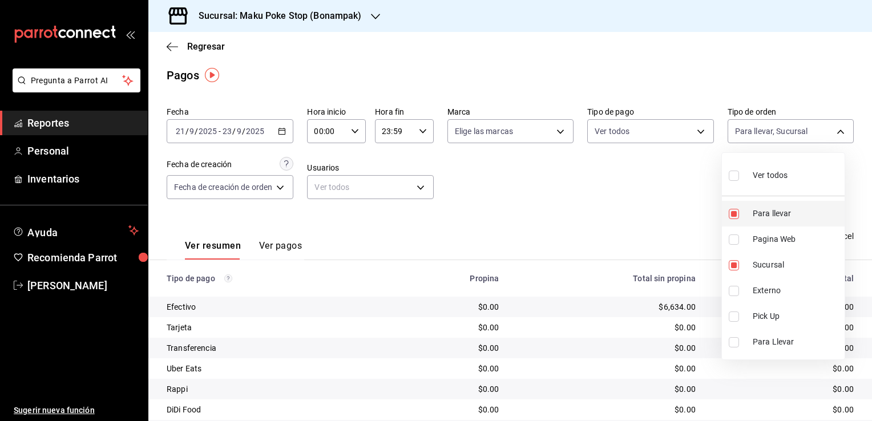
click at [733, 211] on input "checkbox" at bounding box center [734, 214] width 10 height 10
checkbox input "false"
type input "8d242d8c-082e-4f7d-8be6-003b4a8e6ce1"
click at [646, 180] on div at bounding box center [436, 210] width 872 height 421
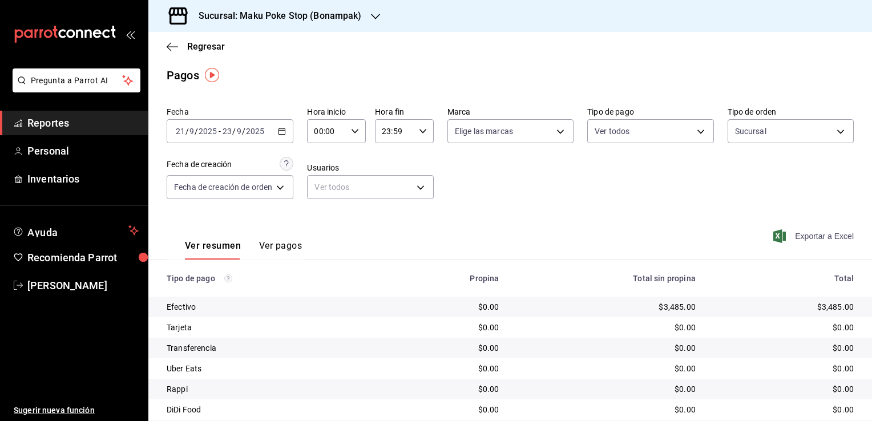
click at [801, 236] on span "Exportar a Excel" at bounding box center [814, 236] width 78 height 14
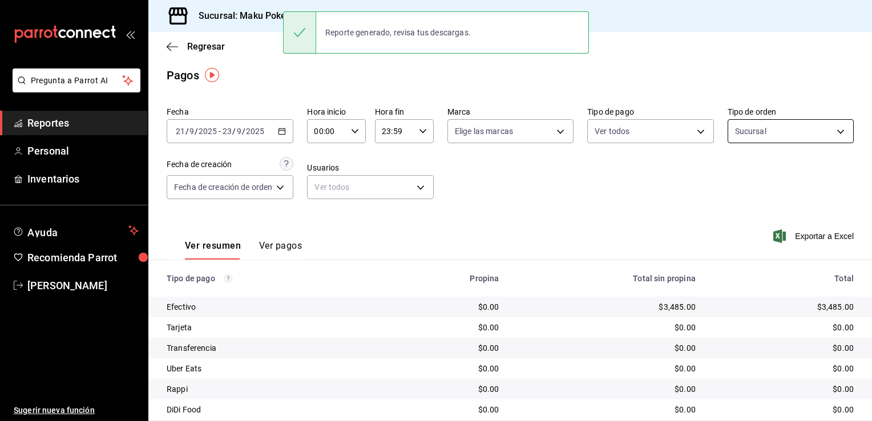
click at [783, 133] on body "Pregunta a Parrot AI Reportes Personal Inventarios Ayuda Recomienda Parrot [PER…" at bounding box center [436, 210] width 872 height 421
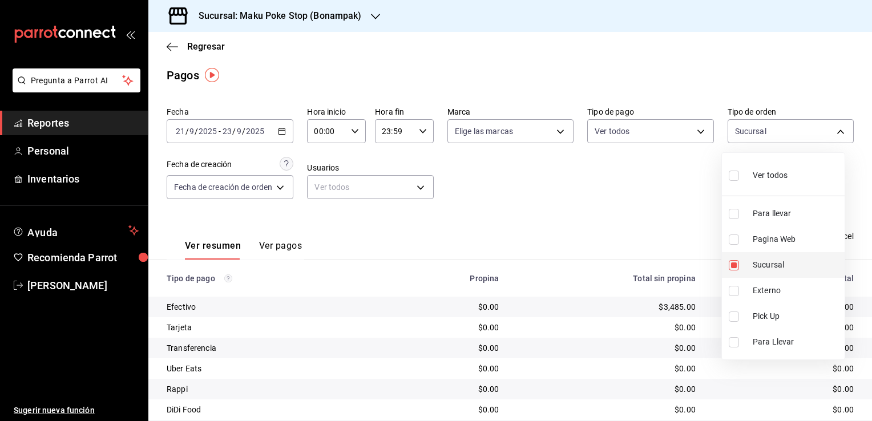
click at [739, 266] on label at bounding box center [736, 265] width 15 height 10
click at [739, 266] on input "checkbox" at bounding box center [734, 265] width 10 height 10
checkbox input "true"
type input "8d242d8c-082e-4f7d-8be6-003b4a8e6ce1"
click at [737, 236] on input "checkbox" at bounding box center [734, 239] width 10 height 10
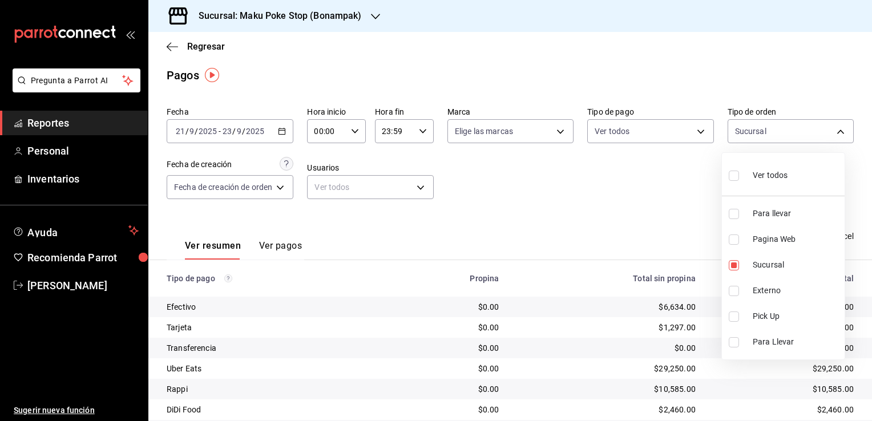
checkbox input "true"
type input "8d242d8c-082e-4f7d-8be6-003b4a8e6ce1,6328a042-c39b-4cce-9f50-9b8bdbc02b4f"
click at [731, 264] on input "checkbox" at bounding box center [734, 265] width 10 height 10
checkbox input "false"
type input "6328a042-c39b-4cce-9f50-9b8bdbc02b4f"
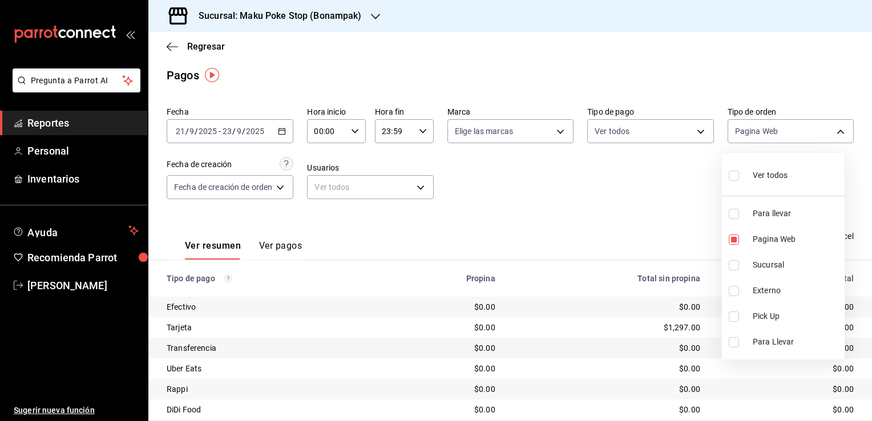
click at [696, 189] on div at bounding box center [436, 210] width 872 height 421
click at [817, 241] on span "Exportar a Excel" at bounding box center [814, 236] width 78 height 14
